Goal: Check status

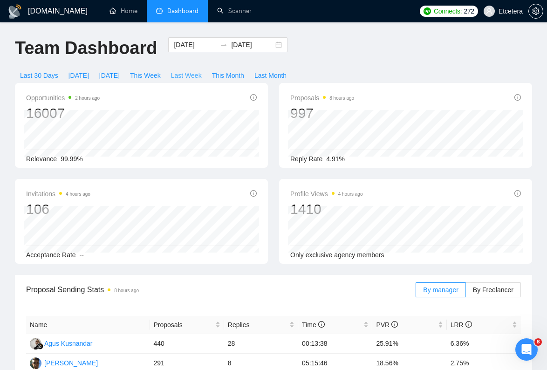
click at [191, 76] on span "Last Week" at bounding box center [186, 75] width 31 height 10
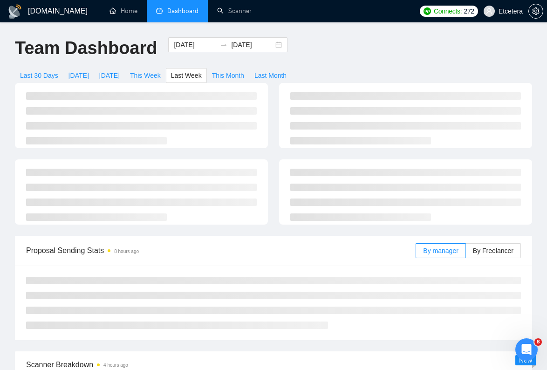
type input "[DATE]"
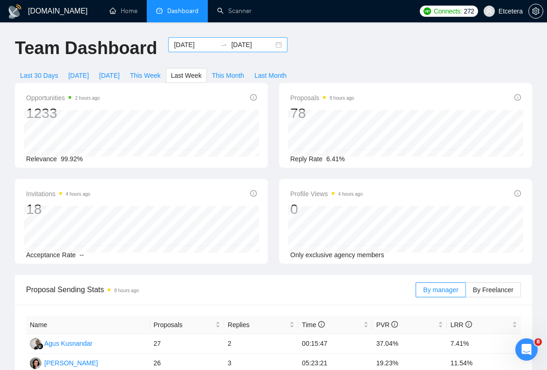
click at [180, 44] on input "[DATE]" at bounding box center [195, 45] width 42 height 10
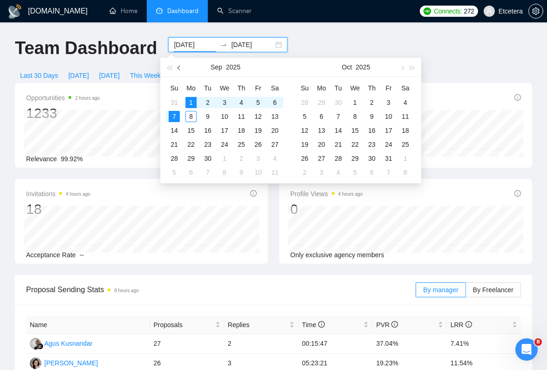
click at [179, 71] on button "button" at bounding box center [179, 67] width 10 height 19
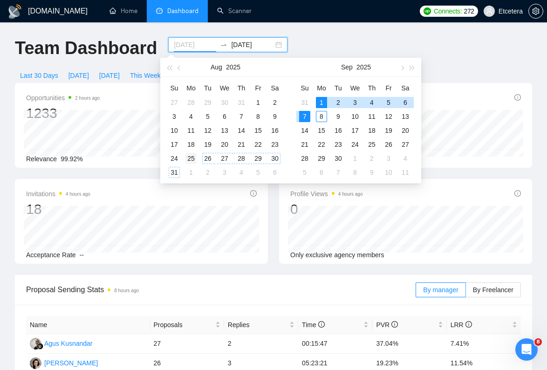
type input "[DATE]"
click at [188, 154] on div "25" at bounding box center [190, 158] width 11 height 11
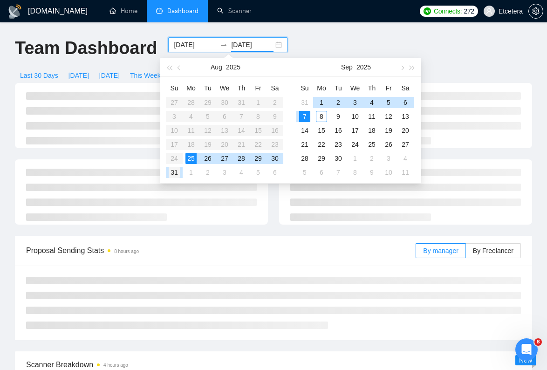
type input "[DATE]"
click at [176, 169] on div "31" at bounding box center [174, 172] width 11 height 11
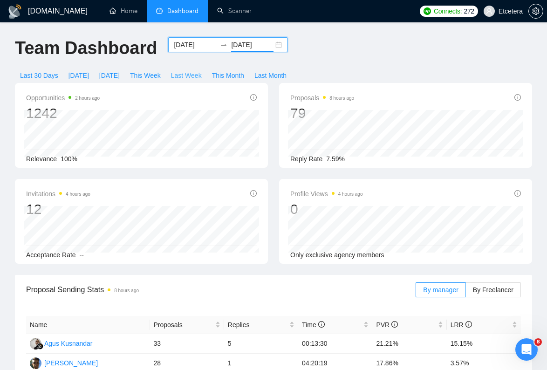
click at [191, 74] on span "Last Week" at bounding box center [186, 75] width 31 height 10
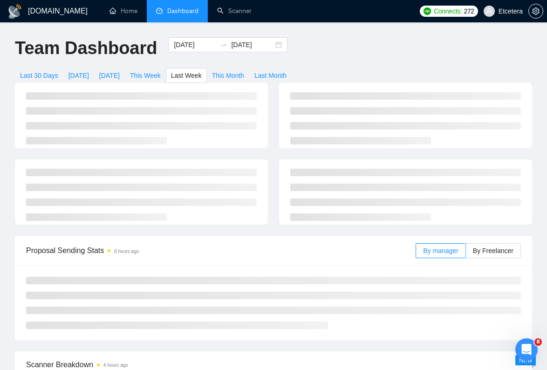
type input "[DATE]"
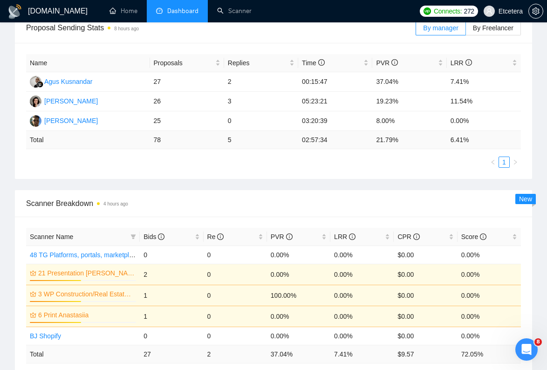
scroll to position [255, 0]
